Goal: Check status: Check status

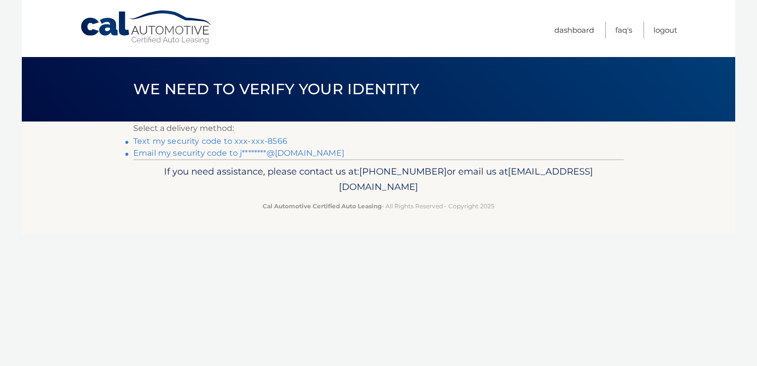
click at [210, 142] on link "Text my security code to xxx-xxx-8566" at bounding box center [210, 140] width 154 height 9
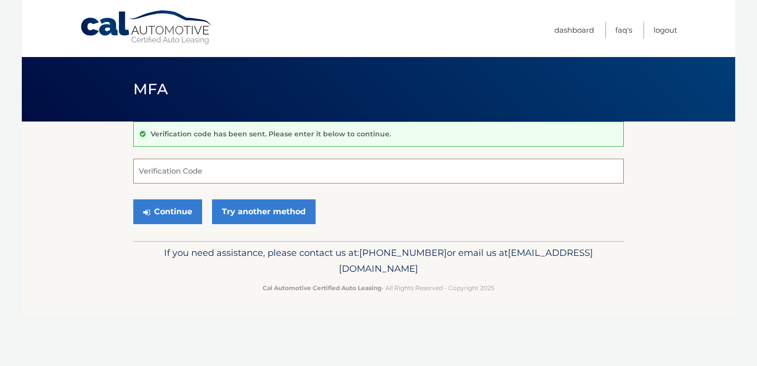
click at [271, 179] on input "Verification Code" at bounding box center [378, 170] width 490 height 25
type input "087482"
click at [133, 199] on button "Continue" at bounding box center [167, 211] width 69 height 25
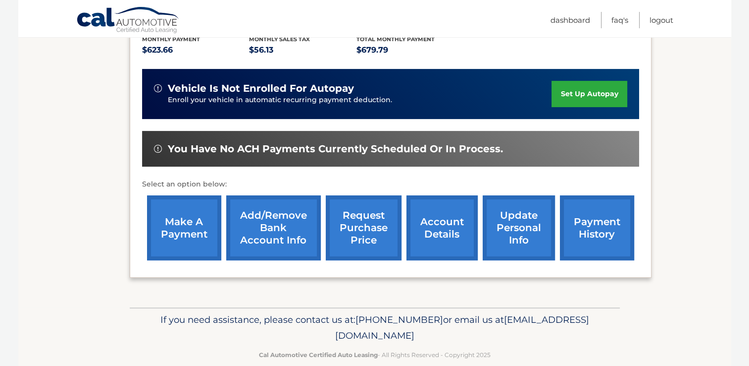
scroll to position [233, 0]
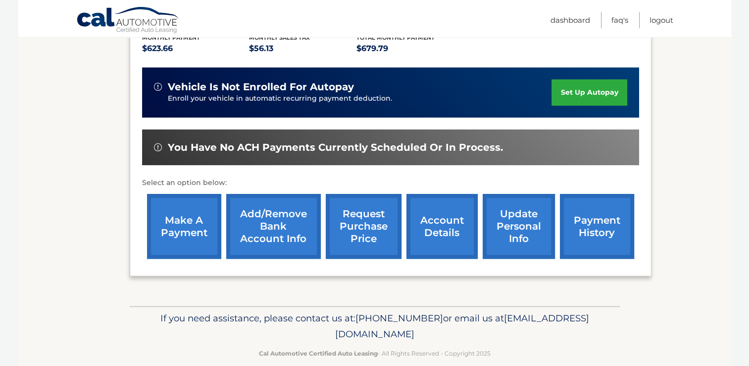
click at [408, 223] on link "account details" at bounding box center [442, 226] width 71 height 65
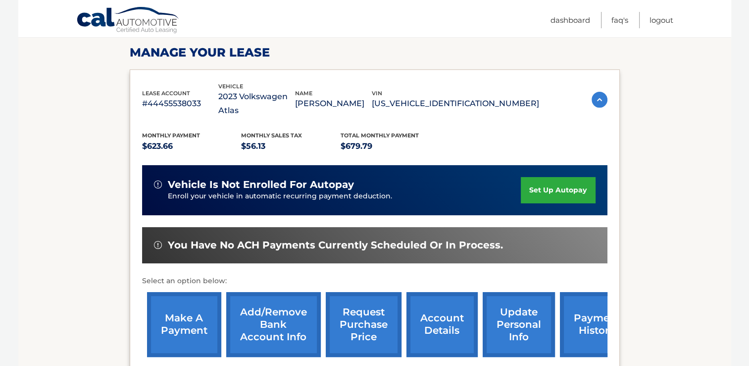
scroll to position [347, 0]
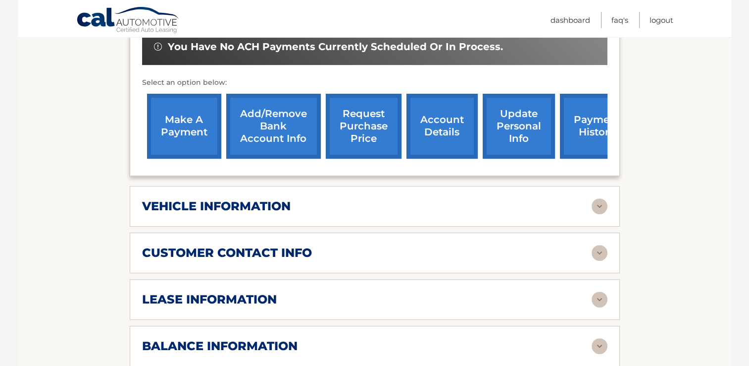
click at [406, 279] on div "lease information Contract Start Date Nov 26, 2022 Term 39 Maturity Date Feb 26…" at bounding box center [375, 299] width 490 height 41
click at [598, 291] on img at bounding box center [600, 299] width 16 height 16
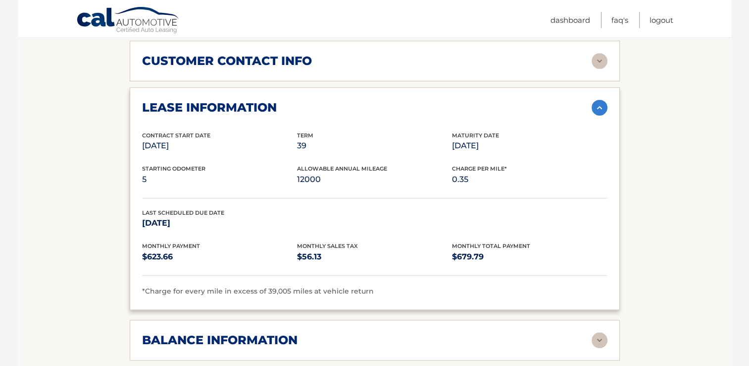
scroll to position [545, 0]
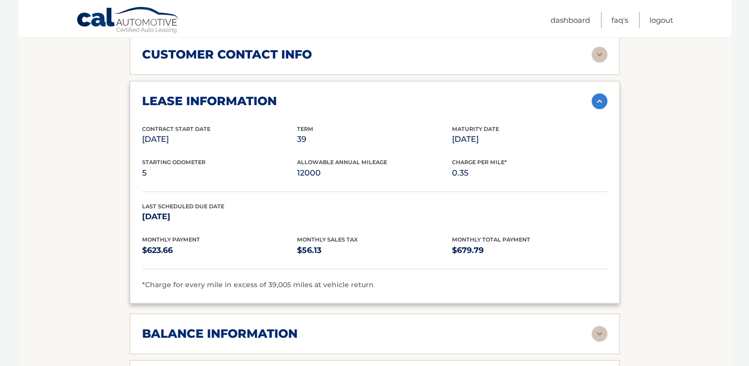
click at [597, 325] on img at bounding box center [600, 333] width 16 height 16
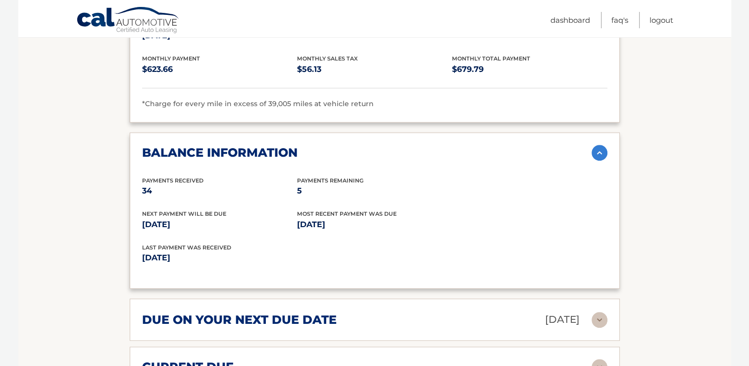
scroll to position [743, 0]
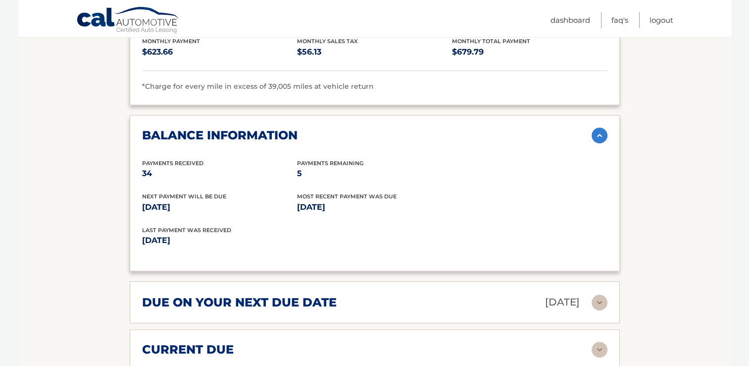
click at [598, 294] on img at bounding box center [600, 302] width 16 height 16
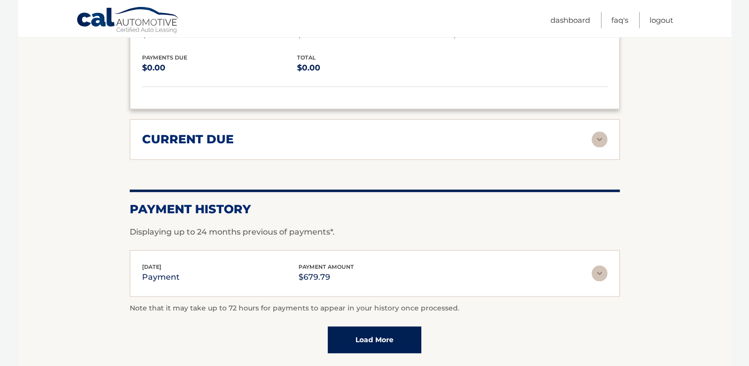
scroll to position [991, 0]
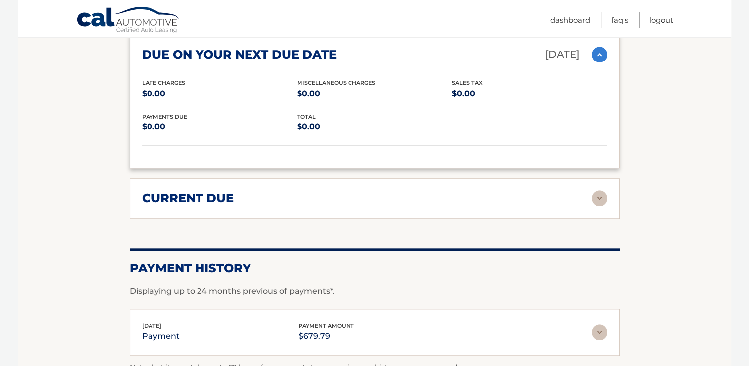
click at [602, 190] on img at bounding box center [600, 198] width 16 height 16
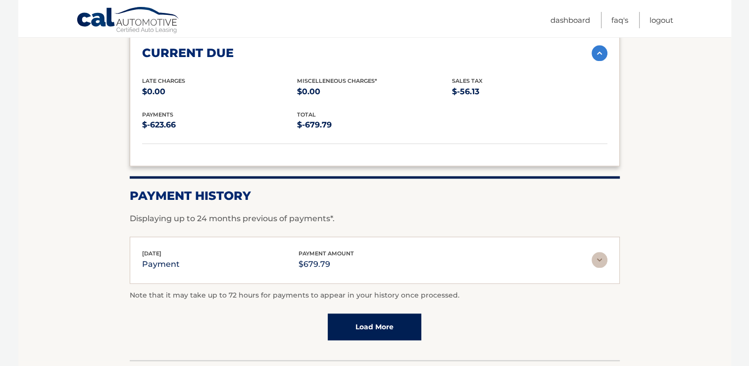
scroll to position [1139, 0]
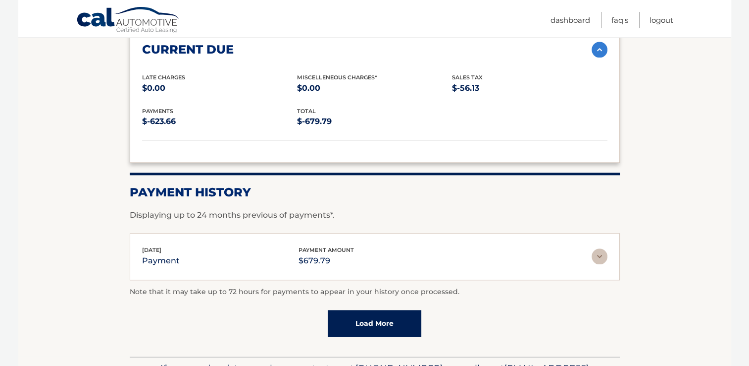
click at [596, 248] on img at bounding box center [600, 256] width 16 height 16
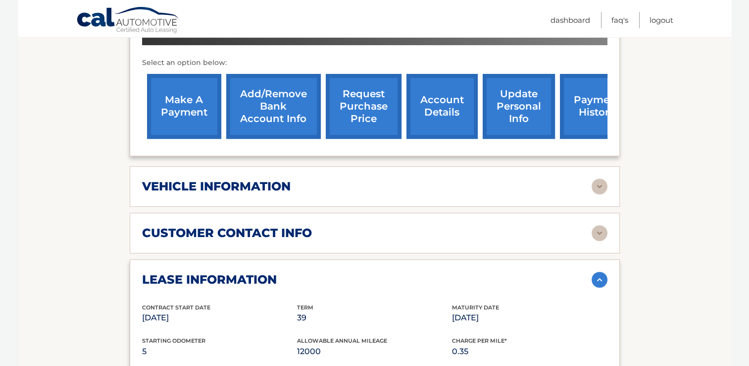
scroll to position [347, 0]
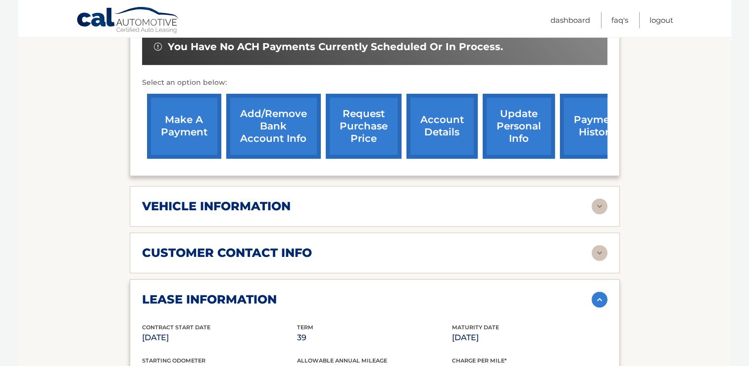
click at [601, 245] on img at bounding box center [600, 253] width 16 height 16
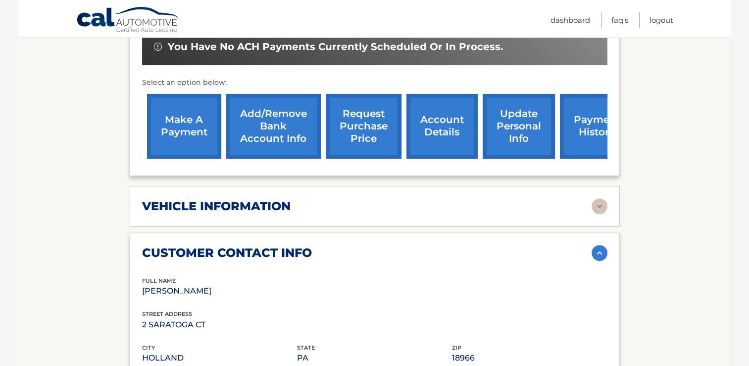
click at [593, 198] on img at bounding box center [600, 206] width 16 height 16
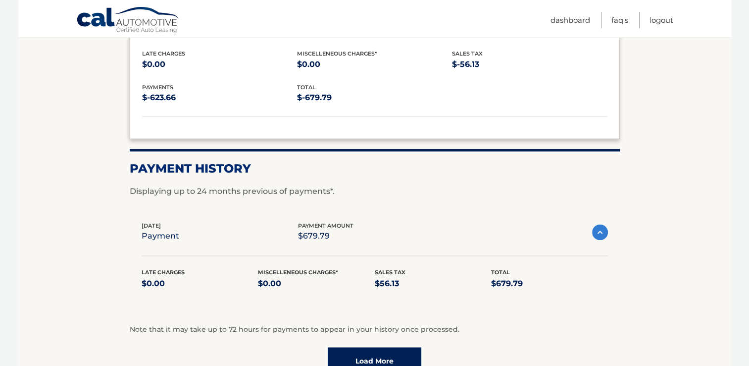
scroll to position [1677, 0]
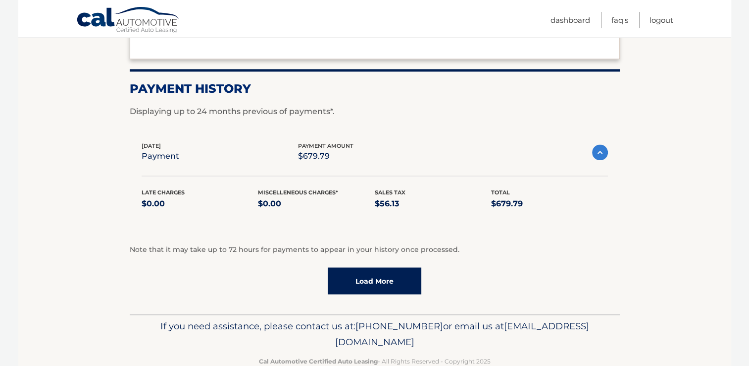
drag, startPoint x: 384, startPoint y: 265, endPoint x: 400, endPoint y: 262, distance: 16.2
click at [384, 267] on link "Load More" at bounding box center [375, 280] width 94 height 27
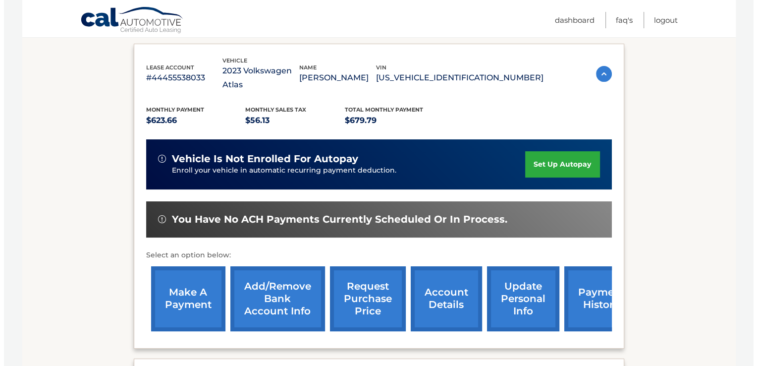
scroll to position [155, 0]
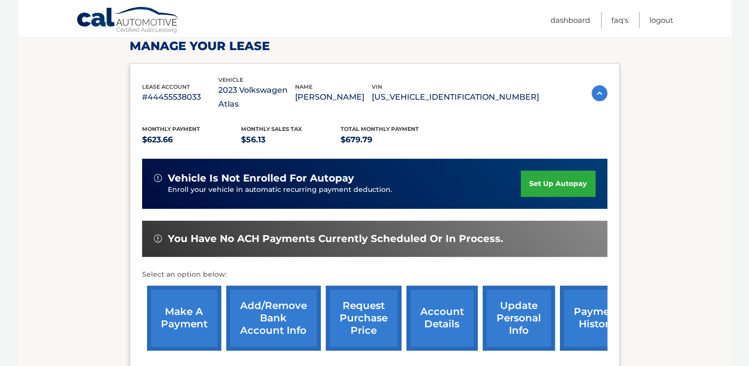
click at [352, 309] on link "request purchase price" at bounding box center [364, 317] width 76 height 65
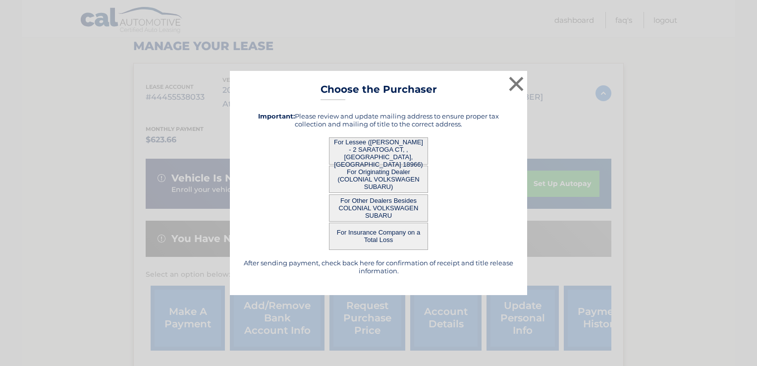
click at [392, 205] on button "For Other Dealers Besides COLONIAL VOLKSWAGEN SUBARU" at bounding box center [378, 207] width 99 height 27
click at [377, 211] on button "For Other Dealers Besides COLONIAL VOLKSWAGEN SUBARU" at bounding box center [378, 207] width 99 height 27
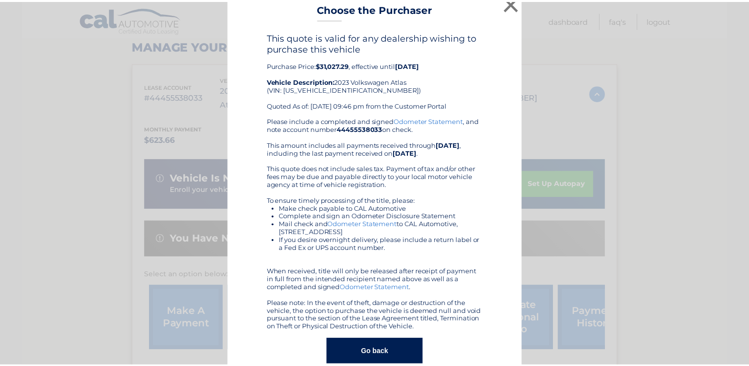
scroll to position [0, 0]
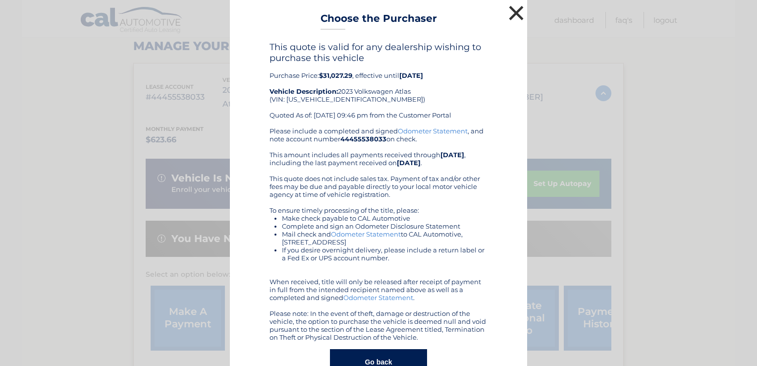
click at [513, 13] on button "×" at bounding box center [516, 13] width 20 height 20
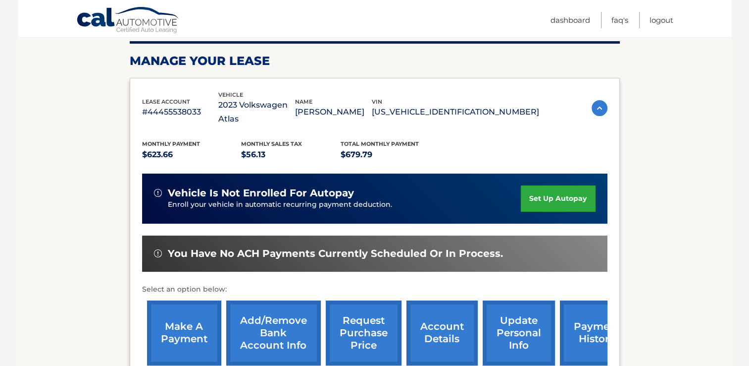
scroll to position [205, 0]
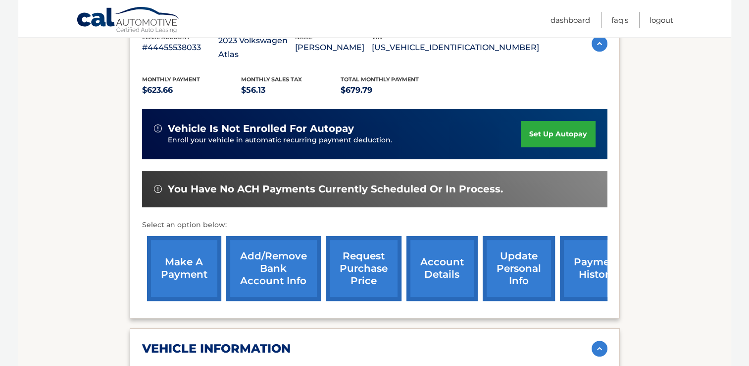
click at [450, 242] on link "account details" at bounding box center [442, 268] width 71 height 65
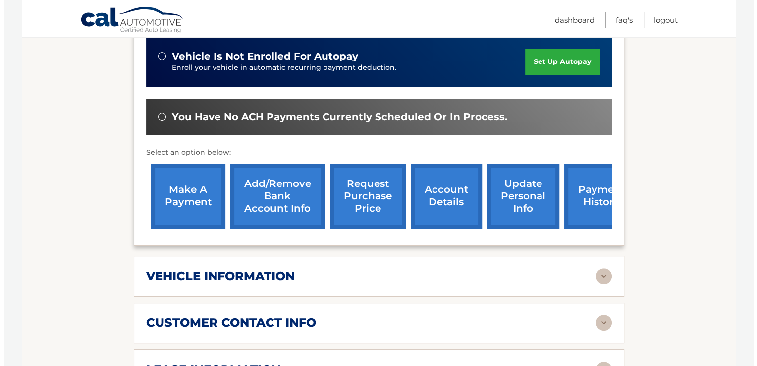
scroll to position [297, 0]
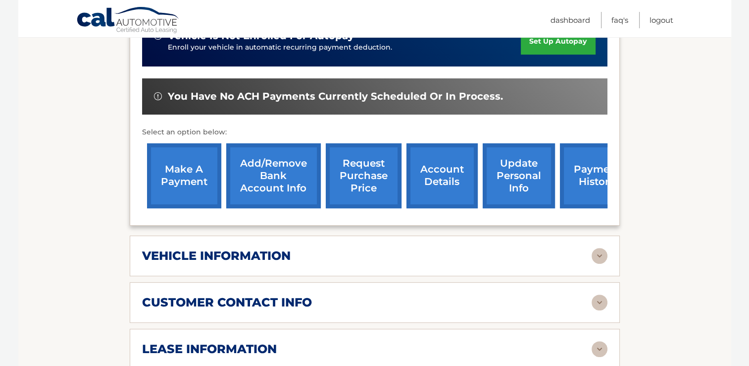
click at [365, 159] on link "request purchase price" at bounding box center [364, 175] width 76 height 65
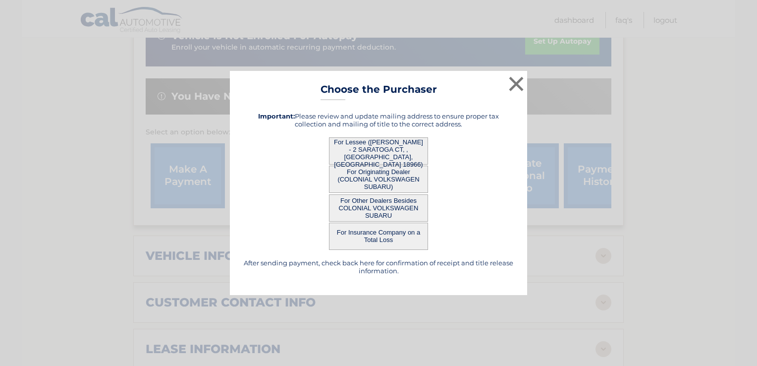
click at [385, 183] on button "For Originating Dealer (COLONIAL VOLKSWAGEN SUBARU)" at bounding box center [378, 178] width 99 height 27
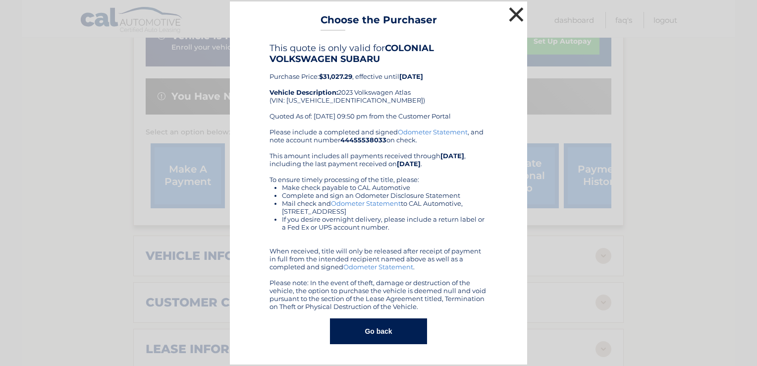
click at [518, 11] on button "×" at bounding box center [516, 14] width 20 height 20
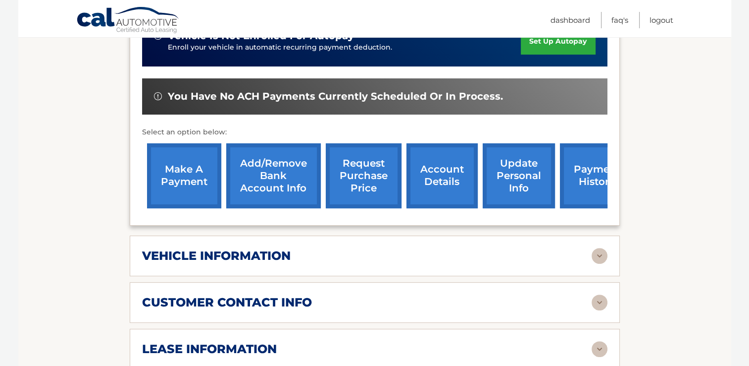
click at [375, 186] on link "request purchase price" at bounding box center [364, 175] width 76 height 65
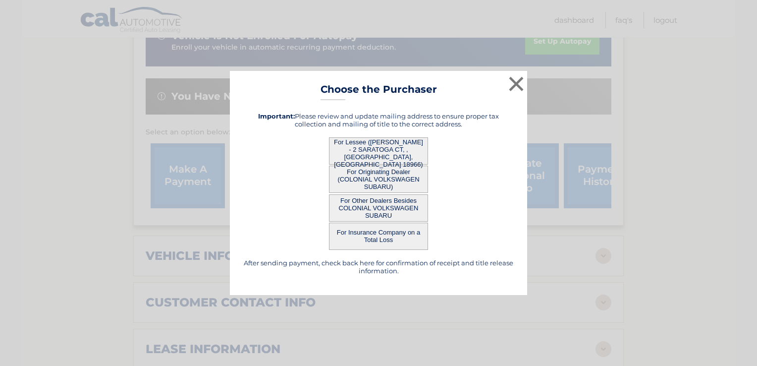
click at [396, 238] on button "For Insurance Company on a Total Loss" at bounding box center [378, 235] width 99 height 27
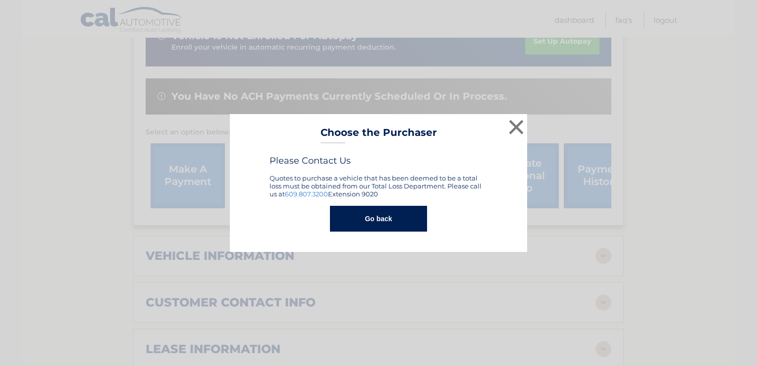
click at [406, 222] on button "Go back" at bounding box center [378, 219] width 97 height 26
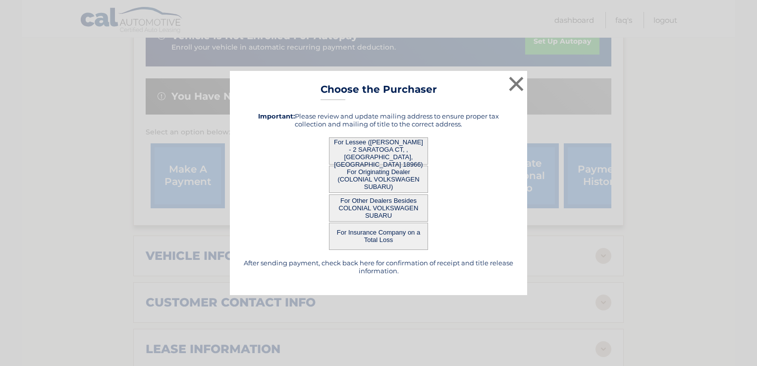
click at [402, 145] on button "For Lessee (JENNIFER DICKERSON - 2 SARATOGA CT, , HOLLAND, PA 18966)" at bounding box center [378, 150] width 99 height 27
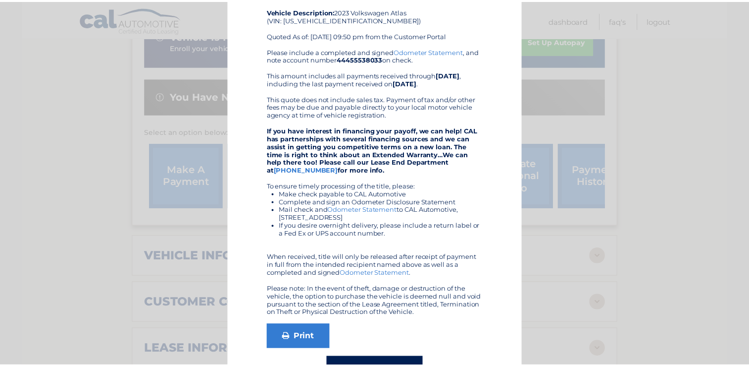
scroll to position [0, 0]
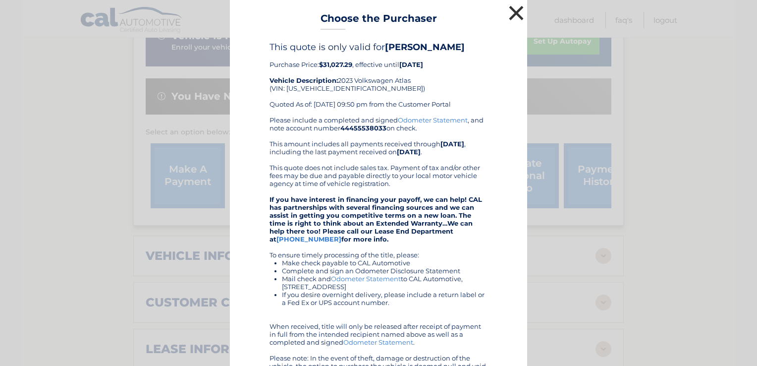
click at [515, 18] on button "×" at bounding box center [516, 13] width 20 height 20
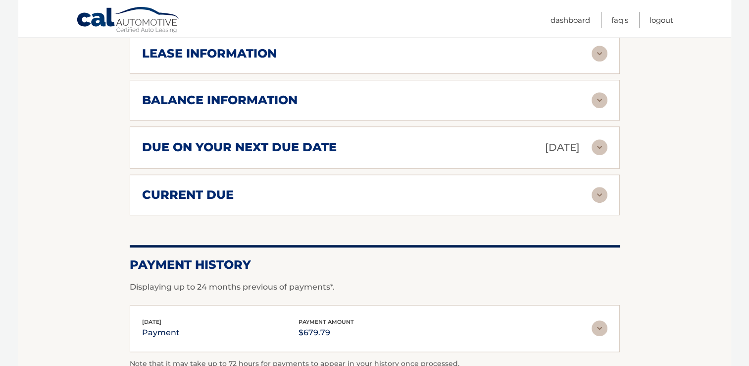
scroll to position [594, 0]
